Goal: Use online tool/utility: Utilize a website feature to perform a specific function

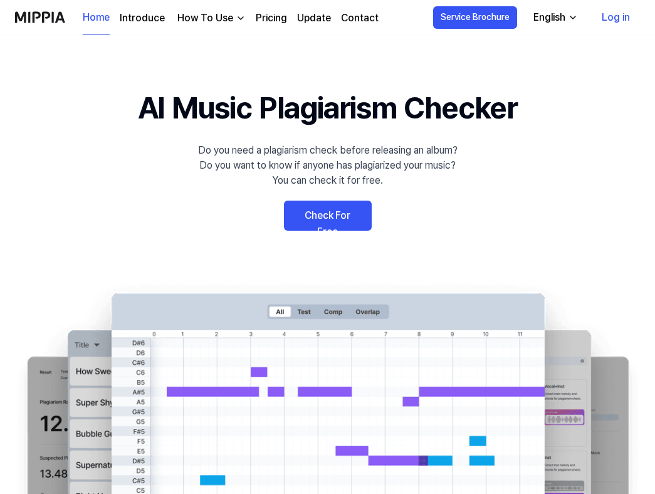
click at [625, 18] on link "Log in" at bounding box center [616, 17] width 48 height 35
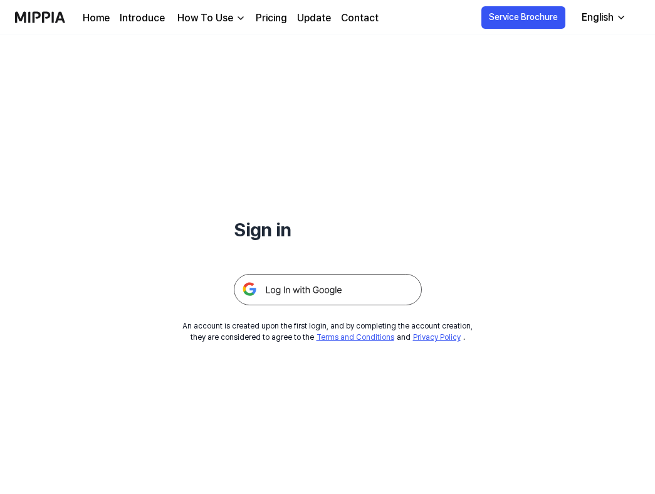
click at [326, 292] on img at bounding box center [328, 289] width 188 height 31
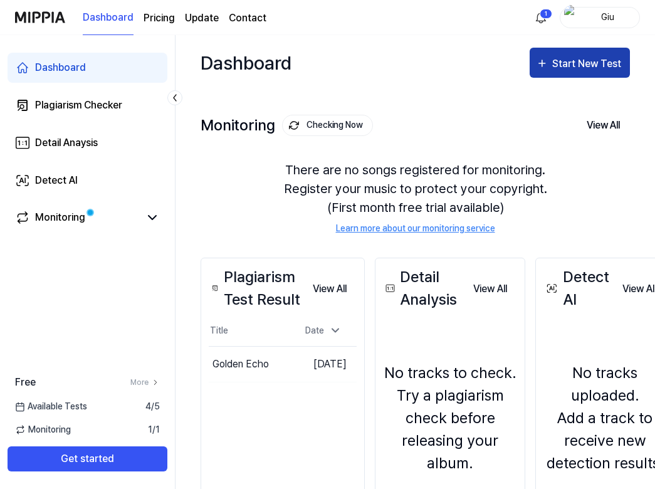
click at [552, 59] on div "Start New Test" at bounding box center [580, 64] width 88 height 16
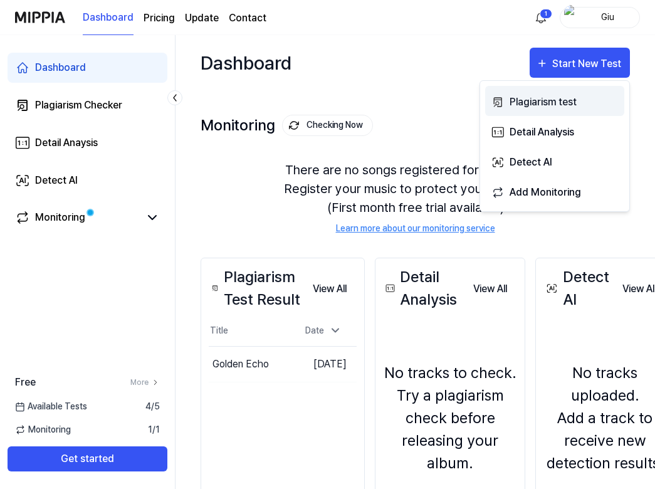
click at [526, 107] on div "Plagiarism test" at bounding box center [564, 102] width 109 height 16
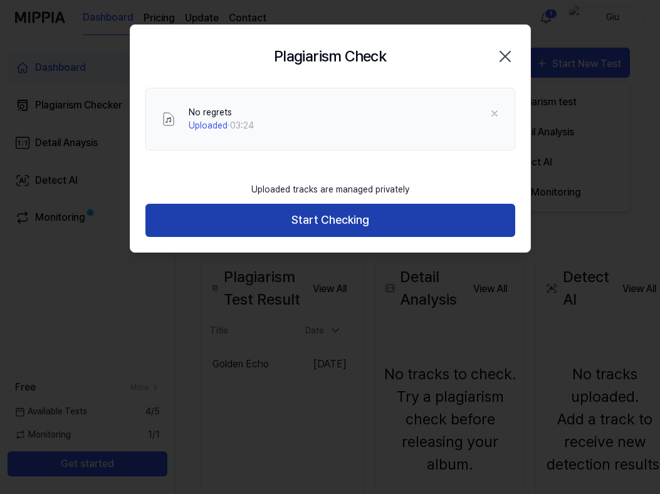
click at [352, 218] on button "Start Checking" at bounding box center [331, 220] width 370 height 33
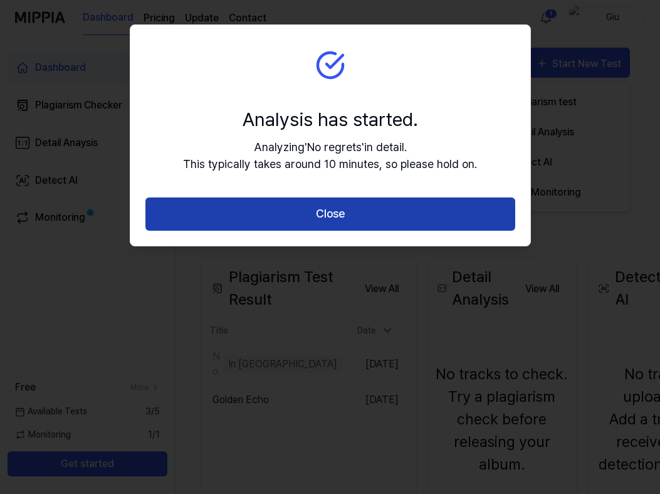
click at [352, 212] on button "Close" at bounding box center [331, 214] width 370 height 33
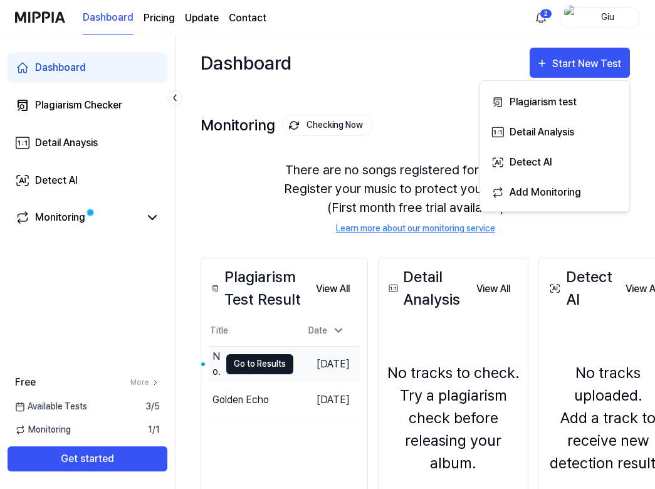
click at [233, 368] on button "Go to Results" at bounding box center [259, 364] width 67 height 20
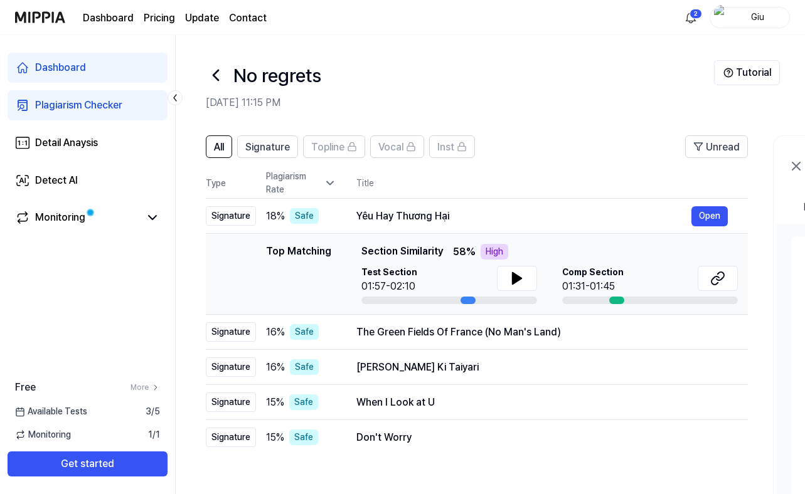
click at [655, 169] on icon at bounding box center [796, 166] width 8 height 8
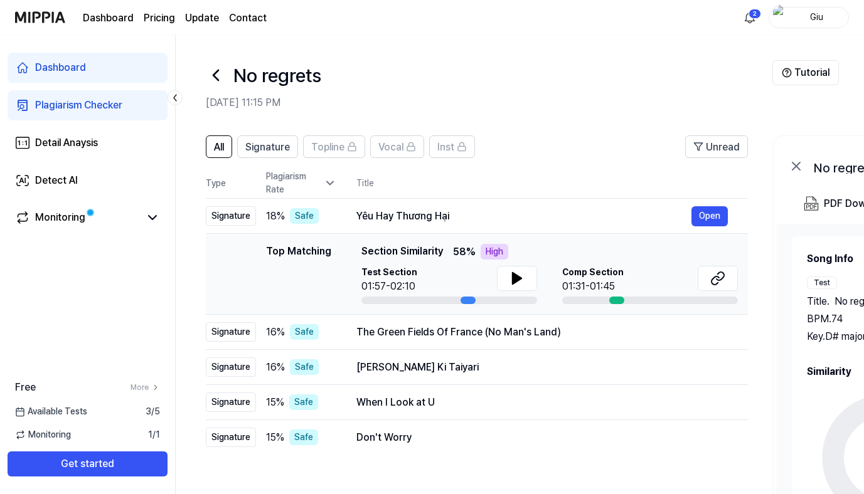
click at [331, 182] on icon at bounding box center [330, 183] width 13 height 13
